Goal: Entertainment & Leisure: Consume media (video, audio)

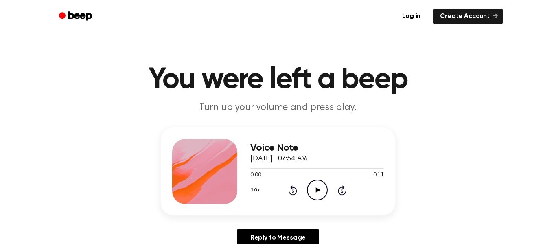
click at [318, 184] on icon "Play Audio" at bounding box center [317, 190] width 21 height 21
click at [310, 188] on icon "Play Audio" at bounding box center [317, 190] width 21 height 21
click at [321, 187] on icon "Pause Audio" at bounding box center [317, 190] width 21 height 21
click at [314, 189] on icon "Play Audio" at bounding box center [317, 190] width 21 height 21
